Goal: Contribute content

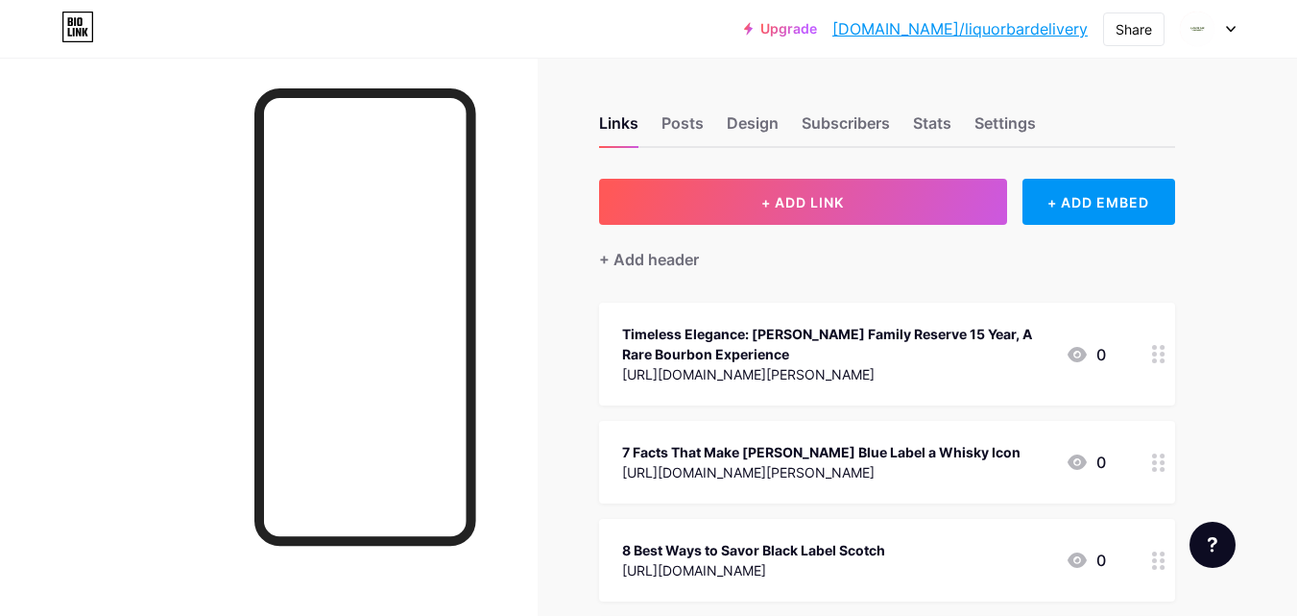
click at [855, 227] on div "+ Add header" at bounding box center [887, 248] width 576 height 47
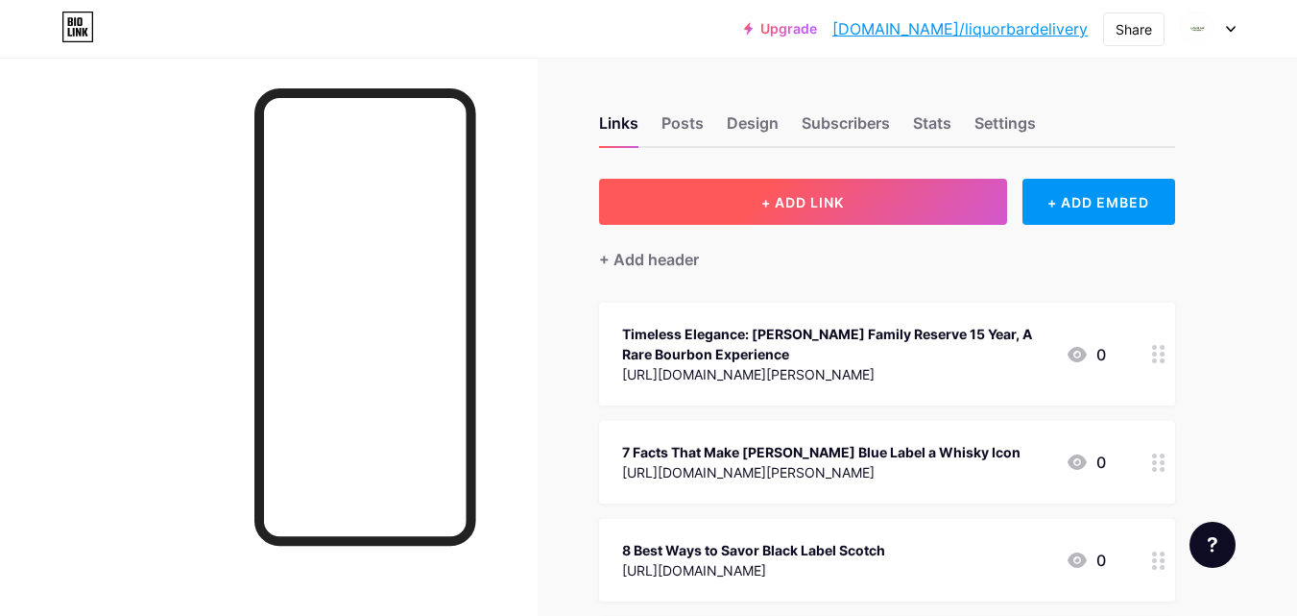
click at [795, 199] on span "+ ADD LINK" at bounding box center [803, 202] width 83 height 16
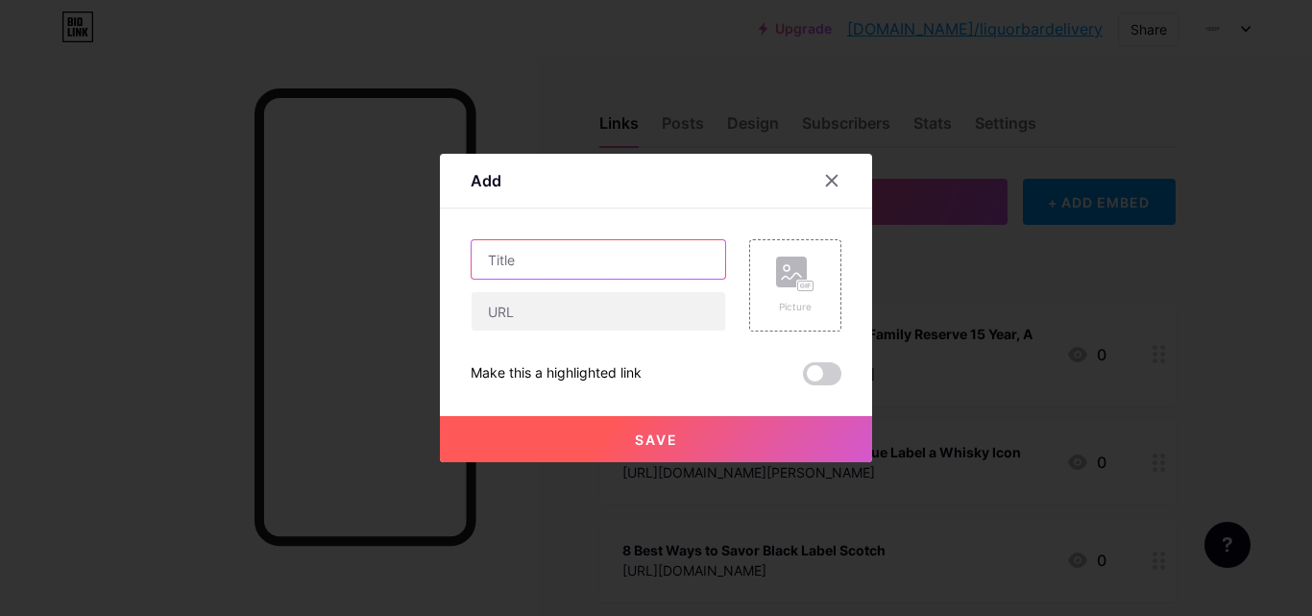
click at [524, 276] on input "text" at bounding box center [599, 259] width 254 height 38
paste input "7 Occasions Perfect for Savoring Clase Azul Reposado Tequila"
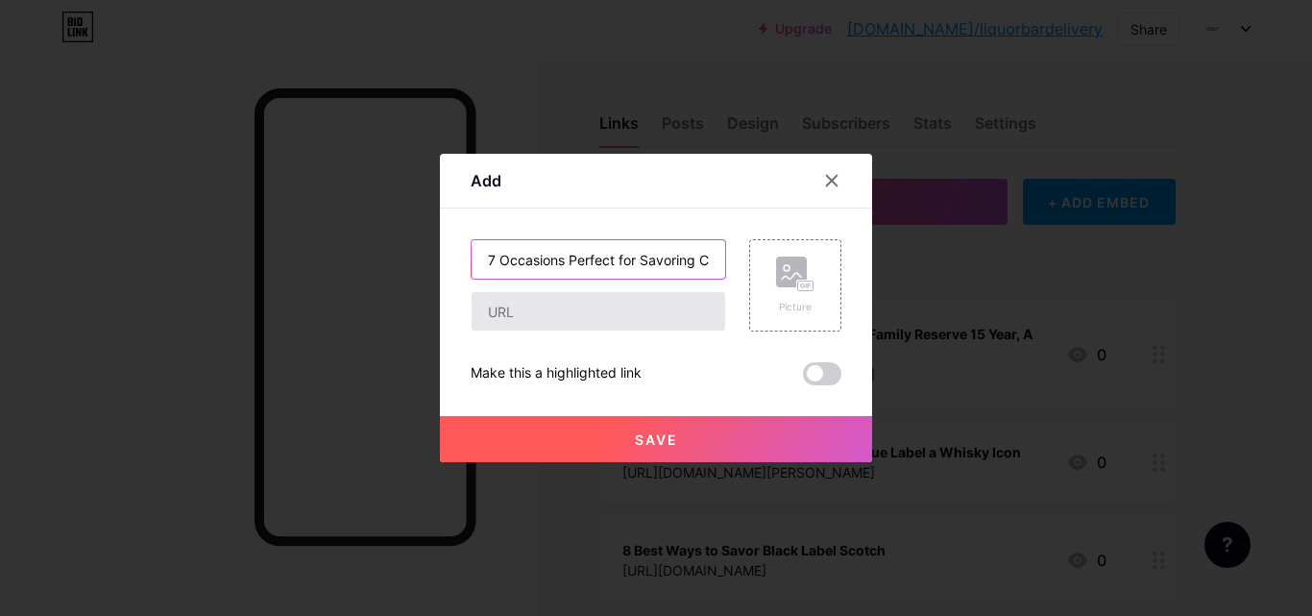
scroll to position [0, 174]
type input "7 Occasions Perfect for Savoring Clase Azul Reposado Tequila"
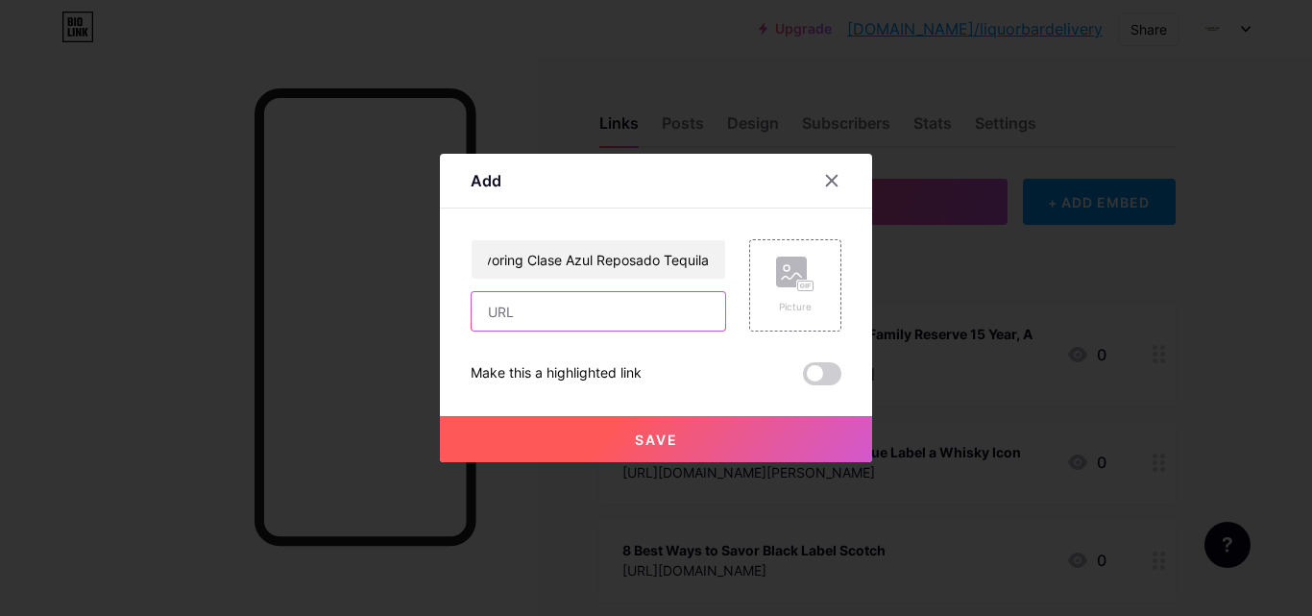
drag, startPoint x: 551, startPoint y: 316, endPoint x: 689, endPoint y: 307, distance: 137.6
click at [554, 317] on input "text" at bounding box center [599, 311] width 254 height 38
paste input "[URL][DOMAIN_NAME]"
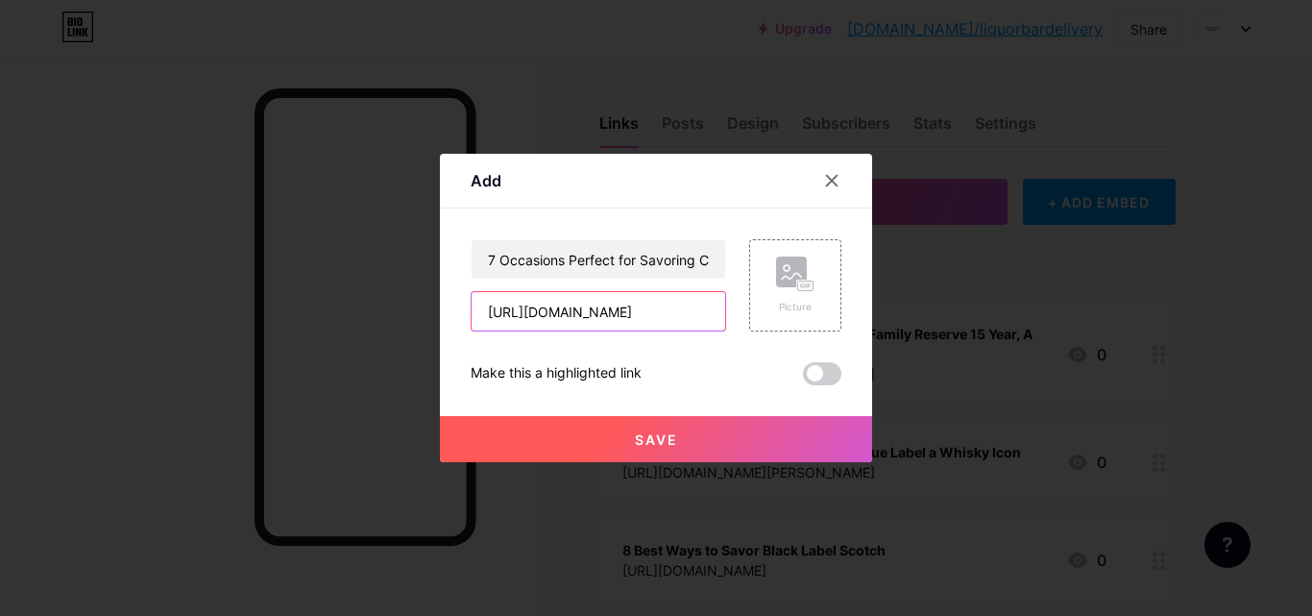
type input "[URL][DOMAIN_NAME]"
click at [623, 431] on button "Save" at bounding box center [656, 439] width 432 height 46
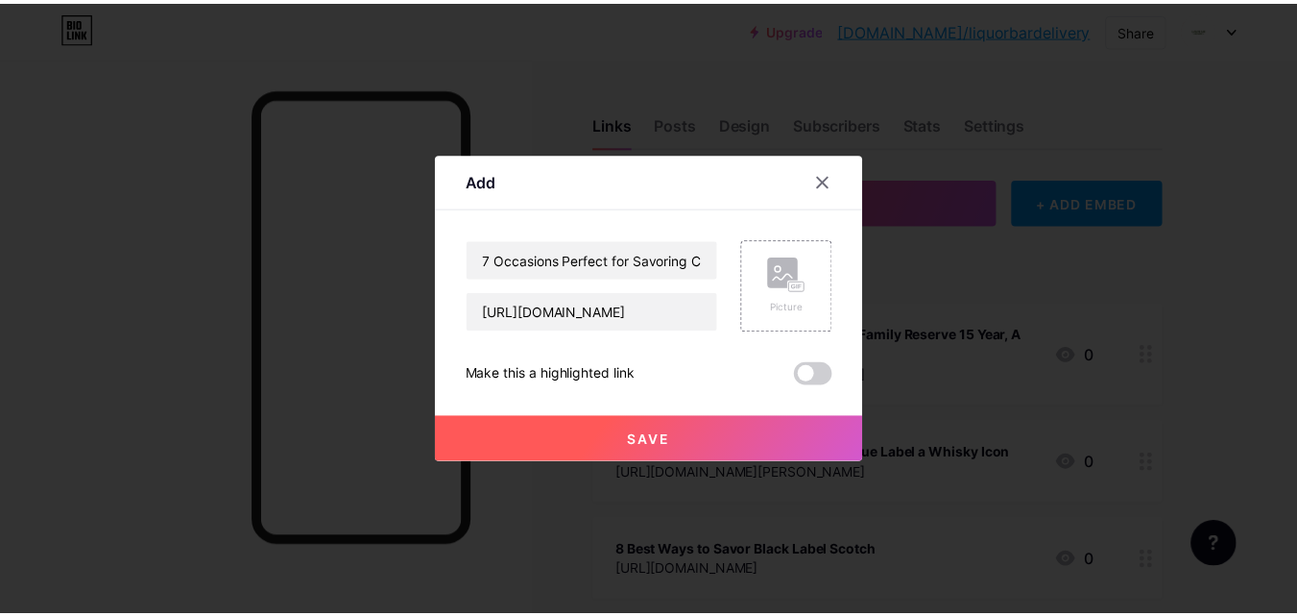
scroll to position [0, 0]
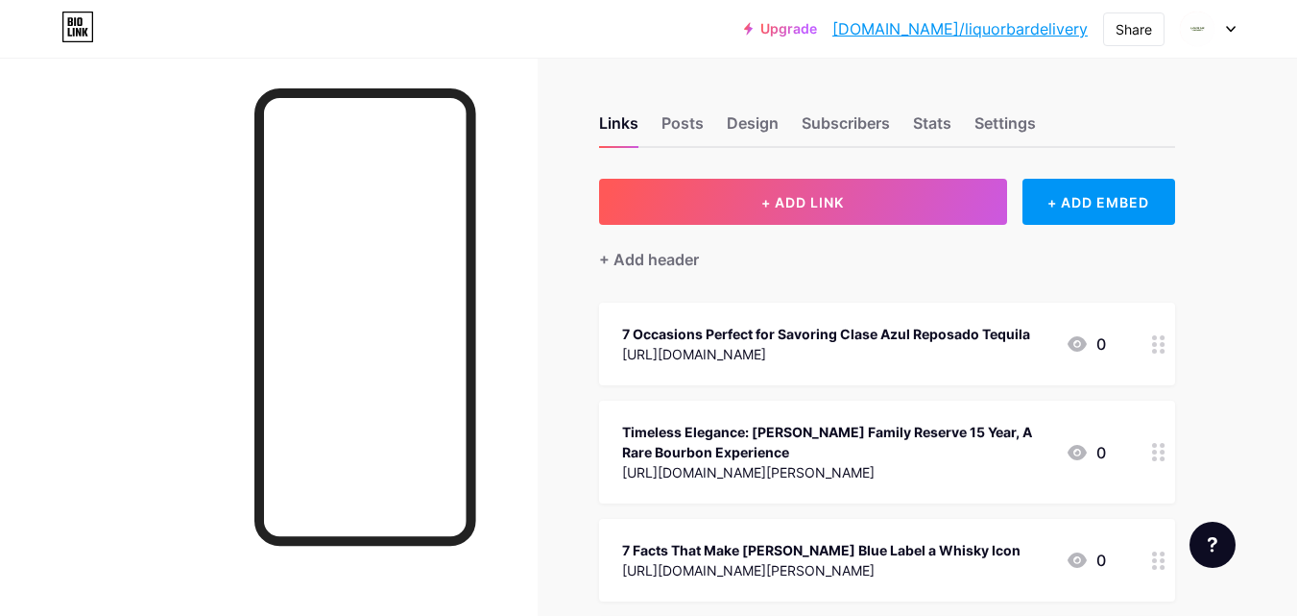
click at [1009, 22] on link "[DOMAIN_NAME]/liquorbardelivery" at bounding box center [960, 28] width 255 height 23
